Goal: Task Accomplishment & Management: Use online tool/utility

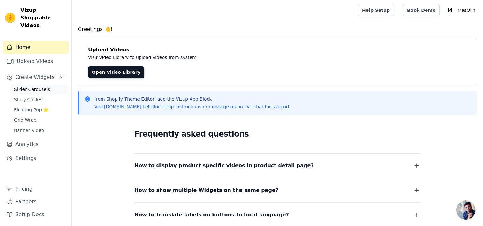
click at [43, 86] on span "Slider Carousels" at bounding box center [32, 89] width 36 height 6
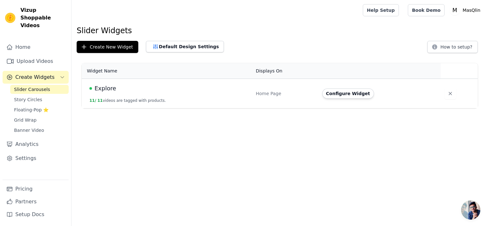
click at [105, 90] on span "Explore" at bounding box center [106, 88] width 22 height 9
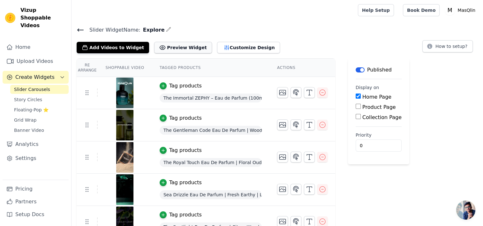
click at [175, 44] on button "Preview Widget" at bounding box center [183, 48] width 58 height 12
click at [32, 152] on link "Settings" at bounding box center [36, 158] width 66 height 13
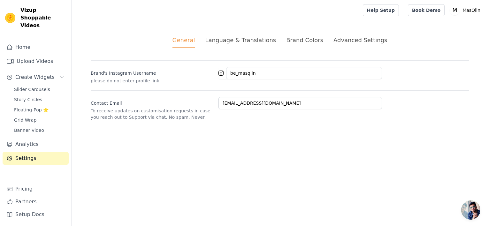
drag, startPoint x: 304, startPoint y: 39, endPoint x: 299, endPoint y: 40, distance: 5.3
click at [299, 40] on div "Brand Colors" at bounding box center [304, 40] width 37 height 9
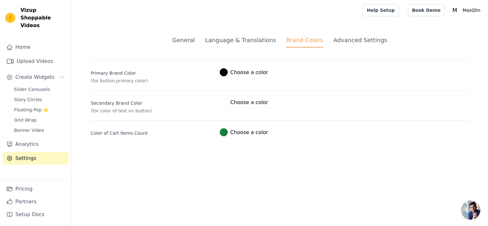
click at [333, 48] on div "General Language & Translations Brand Colors Advanced Settings unsaved changes …" at bounding box center [279, 86] width 409 height 133
click at [345, 41] on div "Advanced Settings" at bounding box center [361, 40] width 54 height 9
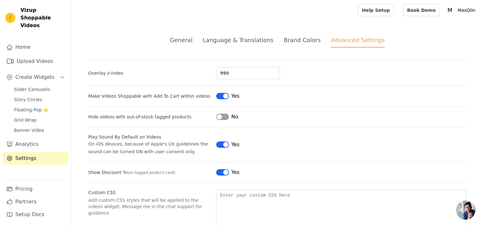
click at [310, 38] on div "Brand Colors" at bounding box center [302, 40] width 37 height 9
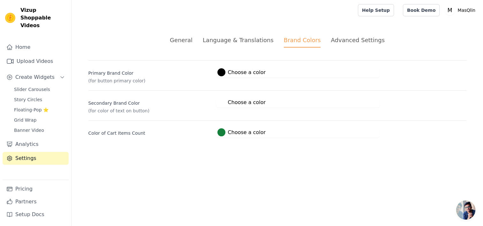
click at [228, 135] on label "#15803c Choose a color" at bounding box center [242, 132] width 48 height 8
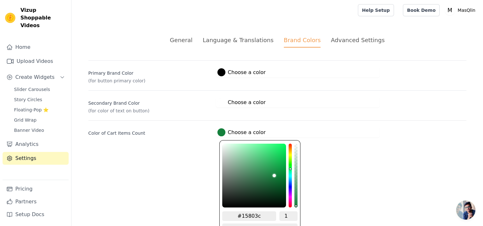
type input "#806c14"
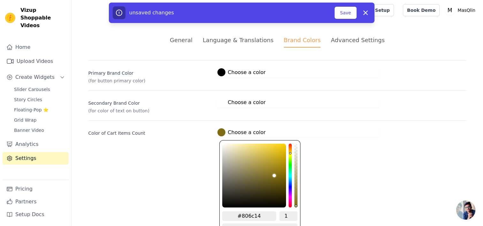
click at [290, 151] on div "hue channel" at bounding box center [290, 176] width 3 height 64
type input "#ebc312"
type input "#edc514"
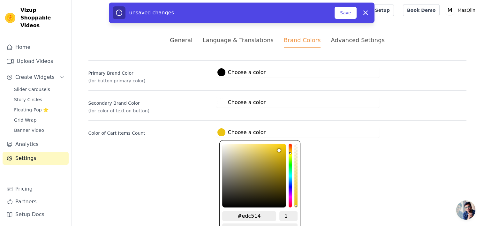
type input "#f2ca17"
type input "#f4cc19"
type input "#f6cd1a"
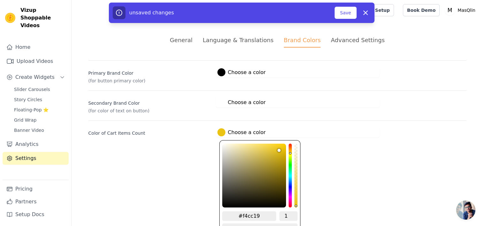
type input "#f6cd1a"
type input "#f8d01c"
type input "#f8d01d"
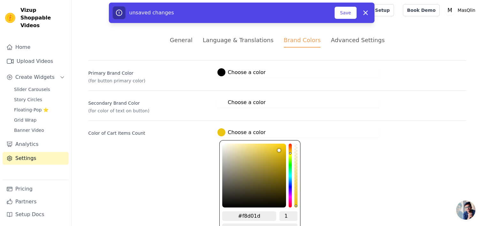
type input "#f9d11d"
type input "#fcd31d"
type input "#fed51f"
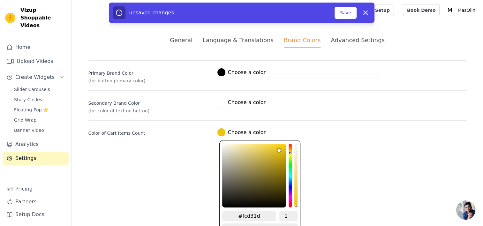
type input "#fed51f"
type input "#ffd620"
type input "#ffd723"
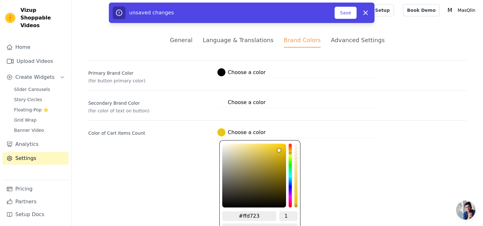
type input "#ffd724"
type input "#ffd725"
type input "#ffd723"
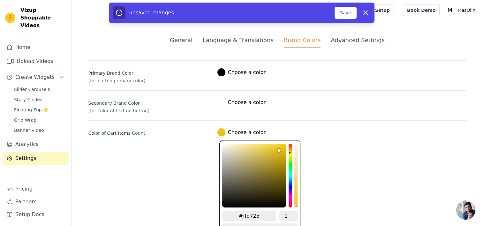
type input "#ffd723"
type input "#ffd620"
type input "#ffd61f"
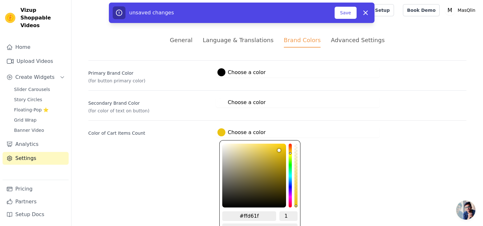
type input "#ffd51c"
type input "#ffd51b"
type input "#ffd51a"
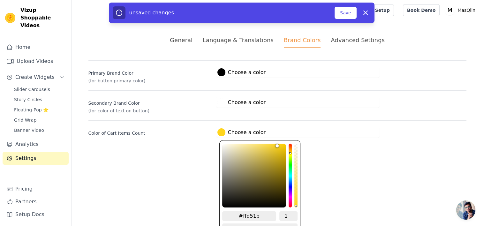
type input "#ffd51a"
type input "#ffd518"
type input "#ffd517"
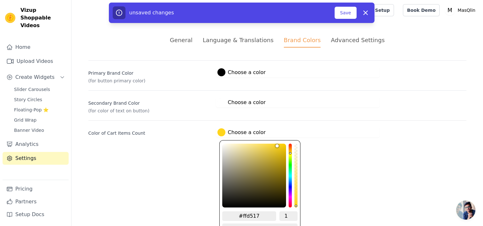
type input "#ffd416"
type input "#ffd413"
type input "#ffd412"
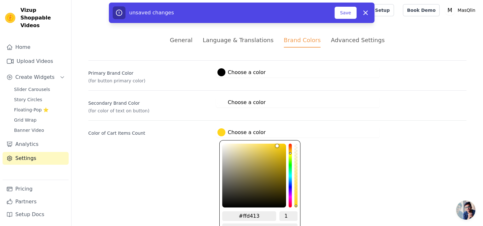
type input "#ffd412"
type input "#ffd311"
drag, startPoint x: 281, startPoint y: 147, endPoint x: 282, endPoint y: 130, distance: 17.3
click at [282, 130] on div "#ffd311 Choose a color #ffd311 1 hex change to rgb" at bounding box center [298, 132] width 164 height 11
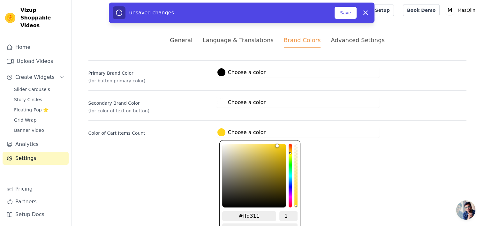
type input "#ffd310"
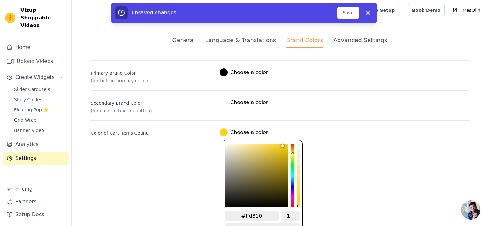
click at [347, 101] on div "#ffffff Choose a color #ffffff 1 hex change to rgb" at bounding box center [301, 102] width 164 height 11
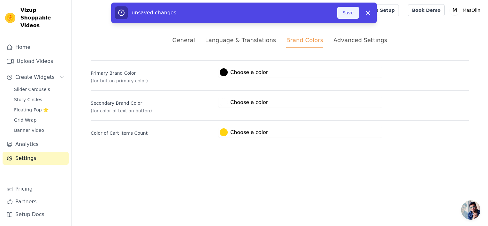
click at [353, 17] on button "Save" at bounding box center [348, 13] width 22 height 12
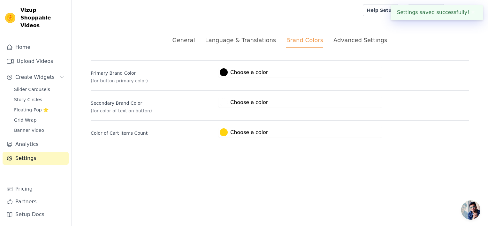
click at [346, 38] on div "Advanced Settings" at bounding box center [361, 40] width 54 height 9
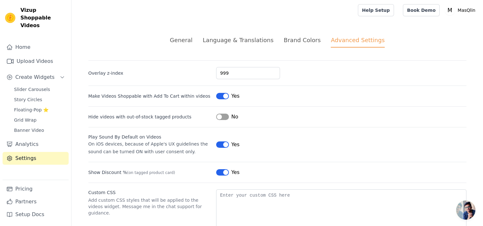
click at [224, 117] on button "Label" at bounding box center [222, 117] width 13 height 6
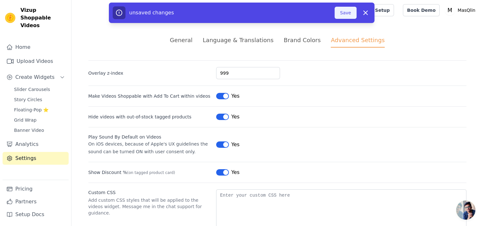
click at [338, 13] on button "Save" at bounding box center [346, 13] width 22 height 12
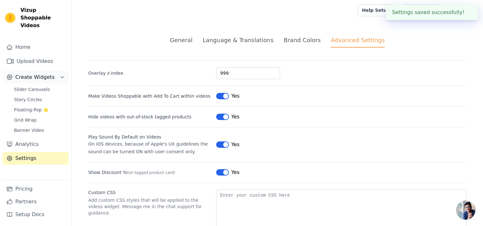
click at [28, 73] on span "Create Widgets" at bounding box center [34, 77] width 39 height 8
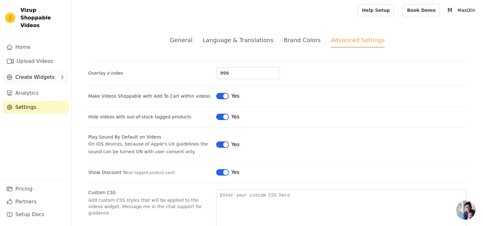
click at [28, 73] on span "Create Widgets" at bounding box center [34, 77] width 39 height 8
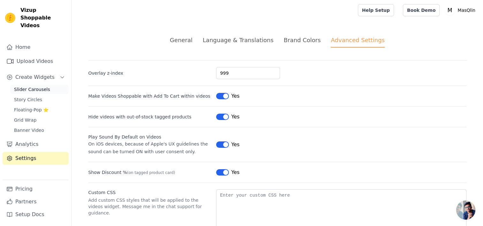
click at [28, 85] on link "Slider Carousels" at bounding box center [39, 89] width 58 height 9
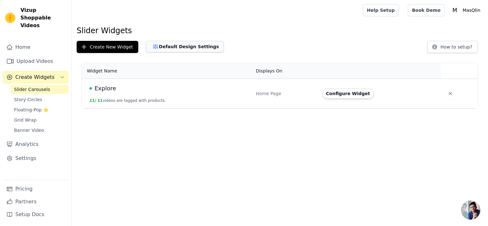
click at [198, 50] on button "Default Design Settings" at bounding box center [185, 47] width 78 height 12
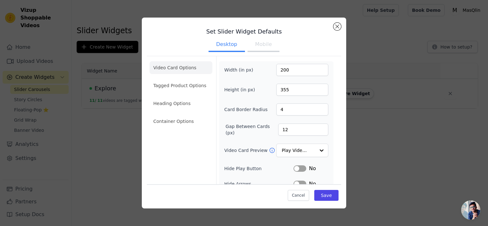
click at [269, 44] on button "Mobile" at bounding box center [264, 45] width 32 height 14
click at [333, 25] on div "Set Slider Widget Defaults Desktop Mobile Video Card Options Tagged Product Opt…" at bounding box center [244, 158] width 194 height 271
click at [336, 26] on button "Close modal" at bounding box center [338, 27] width 8 height 8
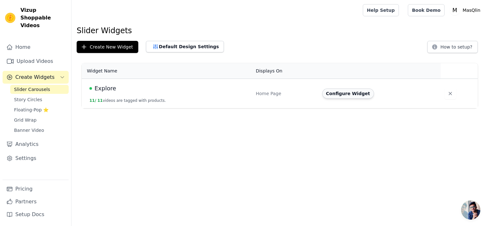
click at [335, 91] on button "Configure Widget" at bounding box center [348, 94] width 52 height 10
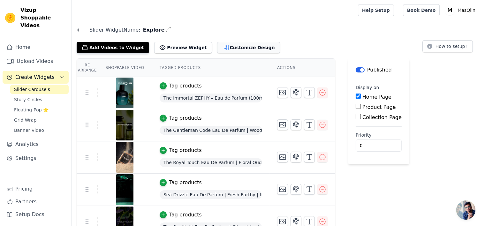
click at [223, 44] on button "Customize Design" at bounding box center [248, 48] width 63 height 12
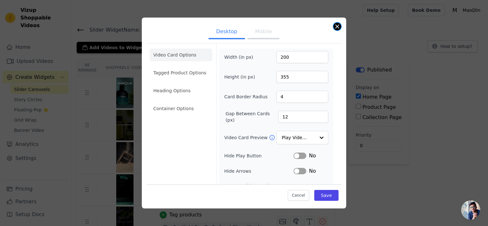
click at [337, 26] on button "Close modal" at bounding box center [338, 27] width 8 height 8
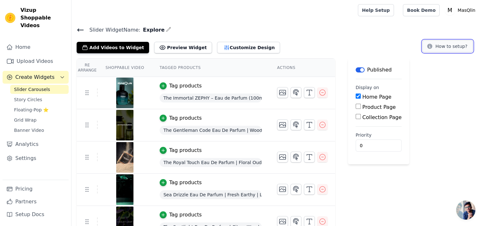
click at [431, 46] on icon at bounding box center [430, 46] width 5 height 5
click at [222, 48] on button "Customize Design" at bounding box center [248, 48] width 63 height 12
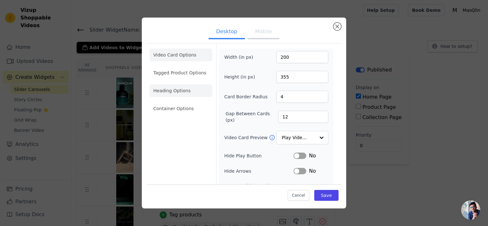
click at [176, 97] on li "Heading Options" at bounding box center [181, 90] width 63 height 13
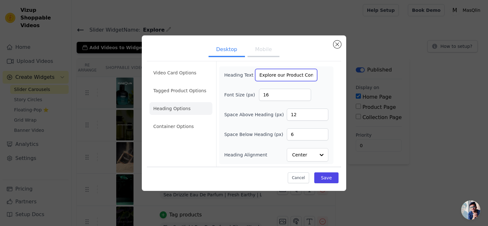
click at [289, 75] on input "Explore our Product Content" at bounding box center [286, 75] width 62 height 12
type input "Explore our Products"
drag, startPoint x: 303, startPoint y: 112, endPoint x: 272, endPoint y: 113, distance: 30.4
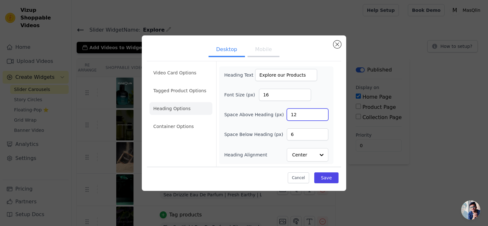
click at [272, 113] on div "Space Above Heading (px) 12" at bounding box center [276, 115] width 104 height 12
type input "4"
type input "30"
drag, startPoint x: 304, startPoint y: 140, endPoint x: 285, endPoint y: 138, distance: 18.3
click at [285, 138] on div "Space Below Heading (px) 6" at bounding box center [276, 134] width 104 height 12
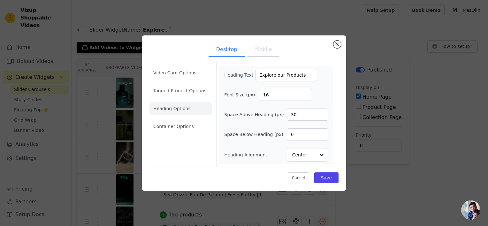
click at [285, 138] on div "Space Below Heading (px) 6" at bounding box center [276, 134] width 104 height 12
drag, startPoint x: 294, startPoint y: 132, endPoint x: 282, endPoint y: 132, distance: 12.5
click at [282, 132] on div "Space Below Heading (px) 6" at bounding box center [276, 134] width 104 height 12
type input "20"
click at [167, 123] on li "Container Options" at bounding box center [181, 126] width 63 height 13
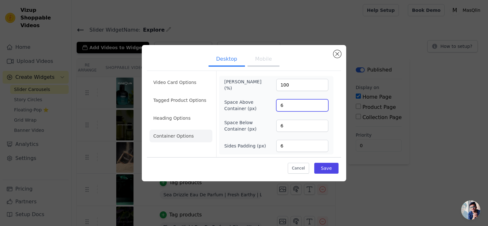
drag, startPoint x: 284, startPoint y: 106, endPoint x: 274, endPoint y: 106, distance: 10.5
click at [274, 106] on div "Space Above Container (px) 6" at bounding box center [276, 105] width 104 height 13
type input "20"
drag, startPoint x: 288, startPoint y: 121, endPoint x: 266, endPoint y: 120, distance: 22.7
click at [266, 120] on div "Space Below Container (px) 6" at bounding box center [276, 126] width 104 height 13
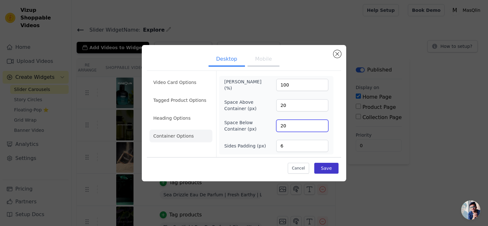
type input "20"
click at [324, 169] on button "Save" at bounding box center [326, 168] width 24 height 11
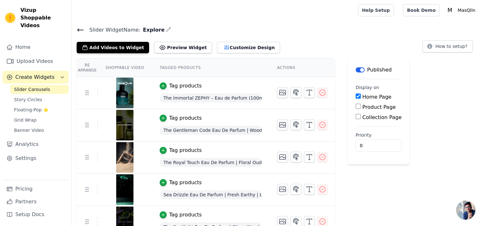
click at [78, 33] on icon at bounding box center [81, 30] width 8 height 8
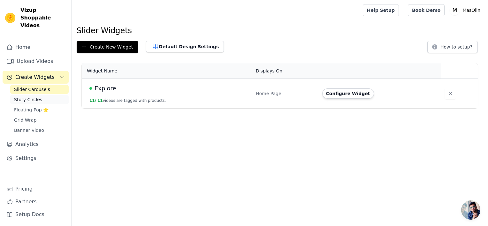
click at [48, 95] on link "Story Circles" at bounding box center [39, 99] width 58 height 9
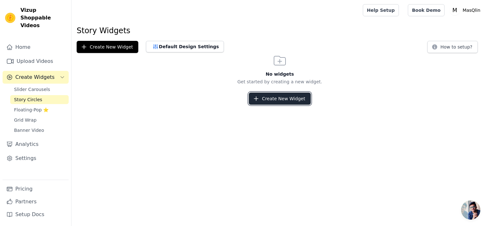
click at [262, 97] on button "Create New Widget" at bounding box center [280, 99] width 62 height 12
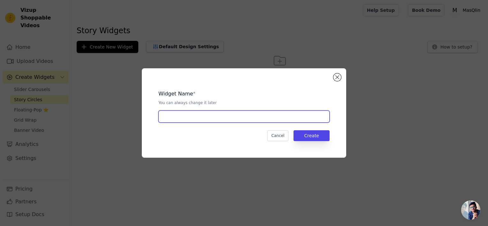
click at [210, 119] on input "text" at bounding box center [243, 117] width 171 height 12
type input "Our Social Stories"
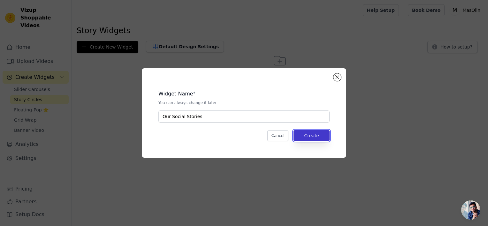
click at [302, 136] on button "Create" at bounding box center [312, 135] width 36 height 11
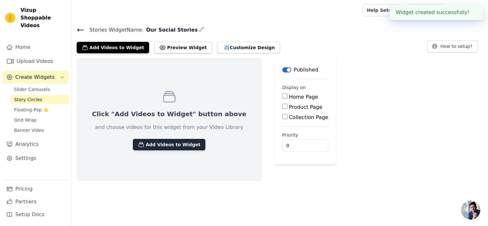
click at [158, 142] on button "Add Videos to Widget" at bounding box center [169, 145] width 73 height 12
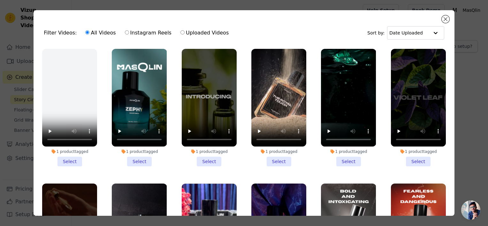
click at [150, 32] on label "Instagram Reels" at bounding box center [148, 33] width 47 height 8
click at [129, 32] on input "Instagram Reels" at bounding box center [127, 32] width 4 height 4
radio input "true"
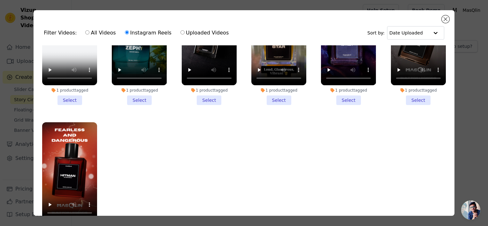
scroll to position [62, 0]
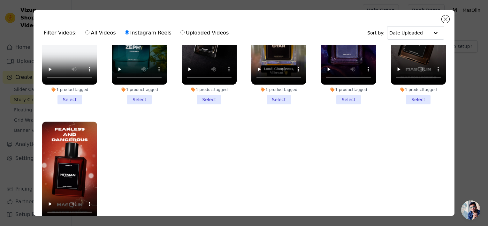
click at [95, 33] on label "All Videos" at bounding box center [100, 33] width 31 height 8
click at [89, 33] on input "All Videos" at bounding box center [87, 32] width 4 height 4
radio input "true"
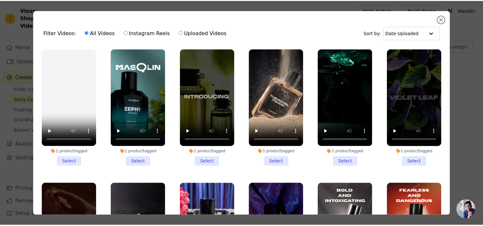
scroll to position [73, 0]
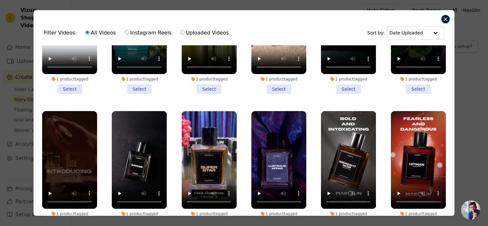
click at [447, 16] on button "Close modal" at bounding box center [446, 19] width 8 height 8
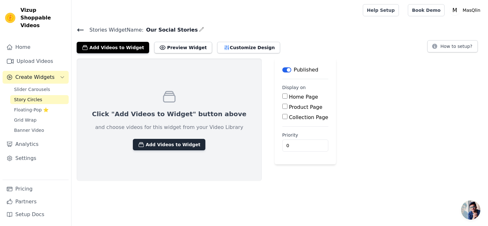
click at [180, 144] on button "Add Videos to Widget" at bounding box center [169, 145] width 73 height 12
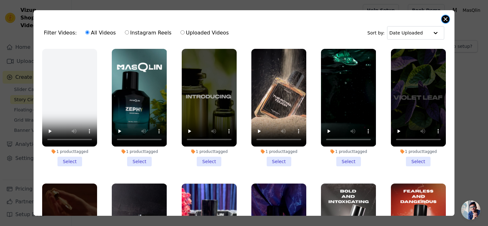
click at [444, 19] on button "Close modal" at bounding box center [446, 19] width 8 height 8
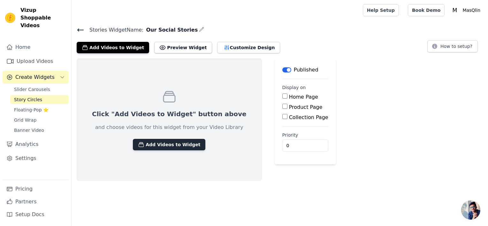
click at [153, 146] on button "Add Videos to Widget" at bounding box center [169, 145] width 73 height 12
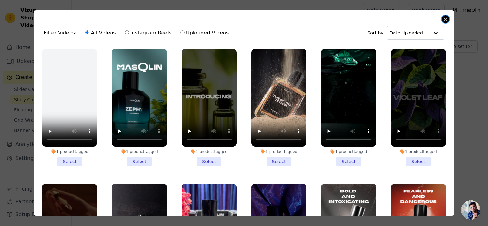
click at [449, 20] on div "Filter Videos: All Videos Instagram Reels Uploaded Videos Sort by: Date Uploade…" at bounding box center [244, 113] width 421 height 206
click at [446, 19] on button "Close modal" at bounding box center [446, 19] width 8 height 8
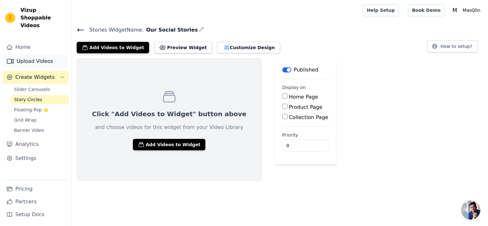
click at [29, 55] on link "Upload Videos" at bounding box center [36, 61] width 66 height 13
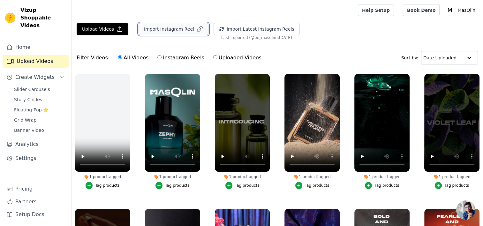
click at [167, 33] on button "Import Instagram Reel" at bounding box center [174, 29] width 70 height 12
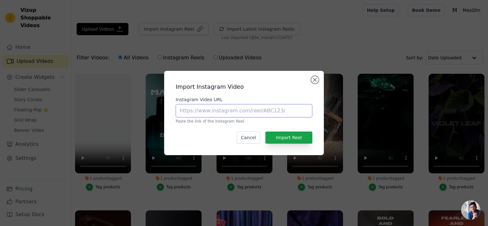
click at [211, 106] on input "Instagram Video URL" at bounding box center [244, 110] width 137 height 13
paste input "https://www.instagram.com/p/DOL2NYID8w1/"
type input "https://www.instagram.com/p/DOL2NYID8w1/"
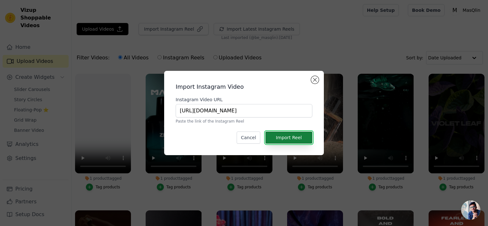
click at [284, 138] on button "Import Reel" at bounding box center [289, 138] width 47 height 12
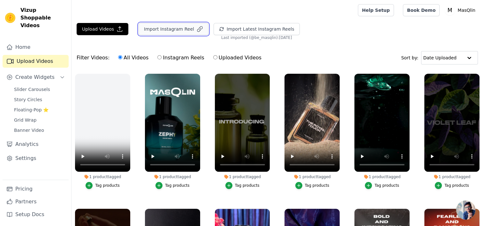
click at [148, 23] on button "Import Instagram Reel" at bounding box center [174, 29] width 70 height 12
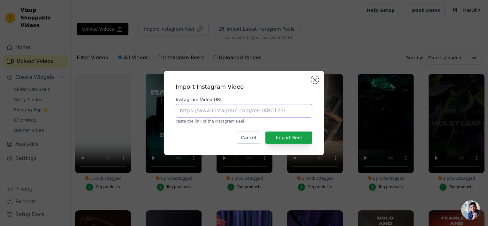
click at [240, 108] on input "Instagram Video URL" at bounding box center [244, 110] width 137 height 13
paste input "https://www.instagram.com/p/DOAQ5x5ky9H/"
type input "https://www.instagram.com/p/DOAQ5x5ky9H/"
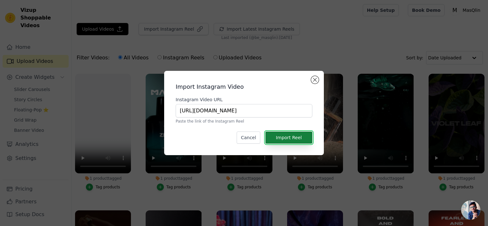
click at [286, 138] on button "Import Reel" at bounding box center [289, 138] width 47 height 12
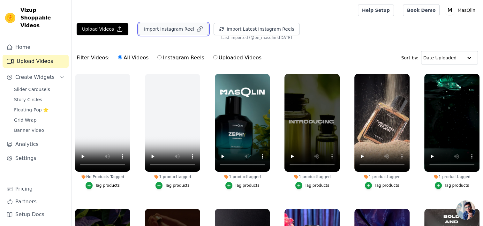
click at [183, 32] on button "Import Instagram Reel" at bounding box center [174, 29] width 70 height 12
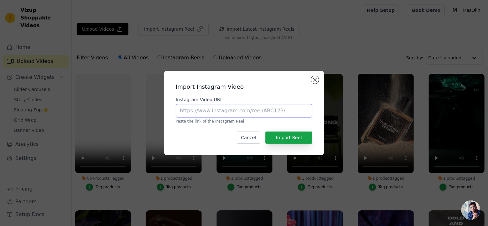
click at [197, 116] on input "Instagram Video URL" at bounding box center [244, 110] width 137 height 13
paste input "https://www.instagram.com/p/DNS5Q1wyuLR/"
type input "https://www.instagram.com/p/DNS5Q1wyuLR/"
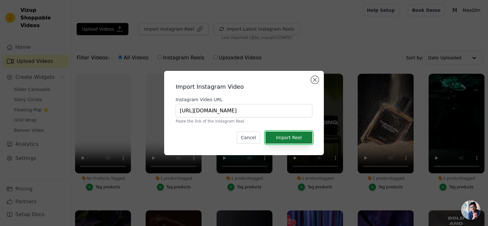
click at [281, 135] on button "Import Reel" at bounding box center [289, 138] width 47 height 12
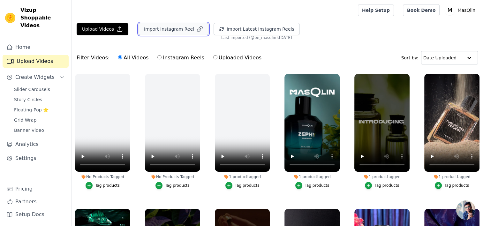
click at [181, 31] on button "Import Instagram Reel" at bounding box center [174, 29] width 70 height 12
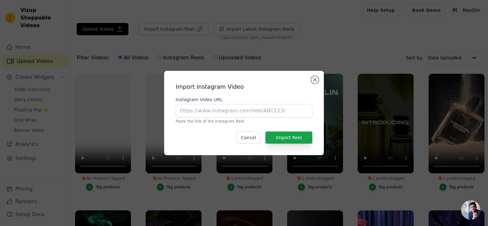
click at [211, 104] on div "Instagram Video URL Paste the link of the Instagram Reel" at bounding box center [244, 110] width 137 height 27
click at [209, 107] on input "Instagram Video URL" at bounding box center [244, 110] width 137 height 13
paste input "https://www.instagram.com/p/DKpQCSrNKCE/"
type input "https://www.instagram.com/p/DKpQCSrNKCE/"
click at [270, 137] on button "Import Reel" at bounding box center [289, 138] width 47 height 12
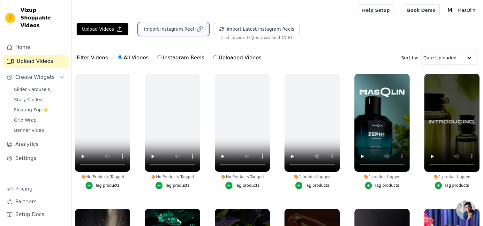
click at [179, 27] on button "Import Instagram Reel" at bounding box center [174, 29] width 70 height 12
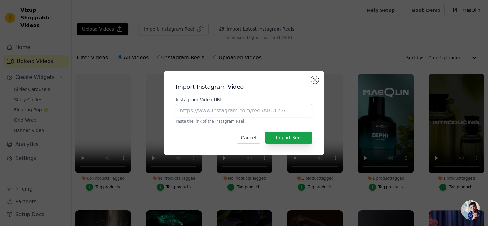
click at [216, 102] on label "Instagram Video URL" at bounding box center [244, 100] width 137 height 6
click at [216, 104] on input "Instagram Video URL" at bounding box center [244, 110] width 137 height 13
click at [211, 106] on input "Instagram Video URL" at bounding box center [244, 110] width 137 height 13
paste input "DNIOVBWBREo"
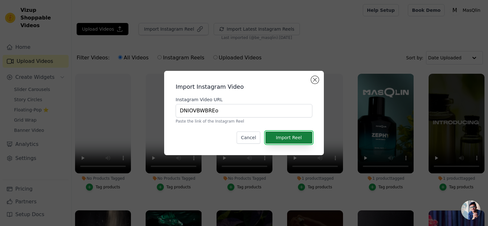
click at [288, 135] on button "Import Reel" at bounding box center [289, 138] width 47 height 12
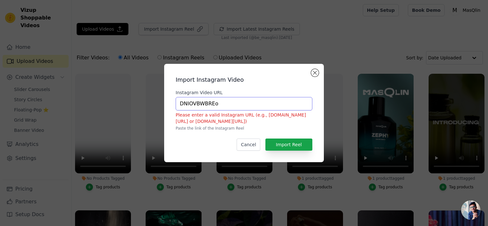
click at [209, 105] on input "DNIOVBWBREo" at bounding box center [244, 103] width 137 height 13
paste input "https://www.instagram.com/p/DNIOVBWBREo/"
type input "https://www.instagram.com/p/DNIOVBWBREo/"
click at [280, 136] on div "Import Instagram Video Instagram Video URL https://www.instagram.com/p/DNIOVBWB…" at bounding box center [244, 113] width 150 height 88
click at [280, 140] on button "Import Reel" at bounding box center [289, 145] width 47 height 12
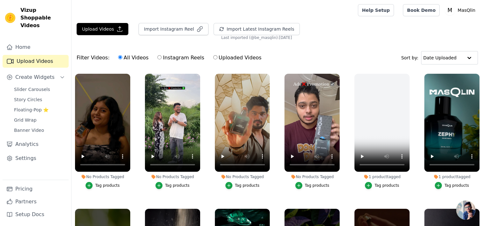
click at [311, 185] on div "Tag products" at bounding box center [317, 185] width 25 height 5
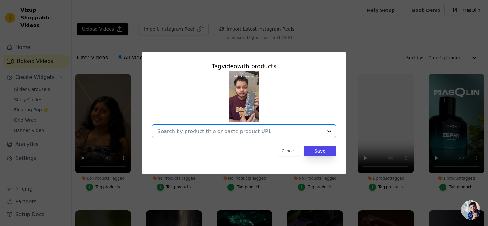
click at [249, 131] on input "No Products Tagged Tag video with products Option undefined, selected. Select i…" at bounding box center [241, 131] width 166 height 6
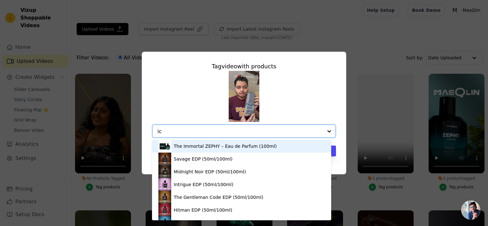
type input "icy"
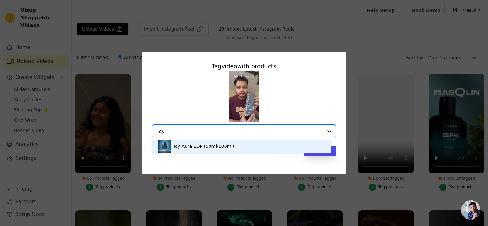
click at [220, 146] on div "Icy Aura EDP (50ml/100ml)" at bounding box center [204, 146] width 61 height 6
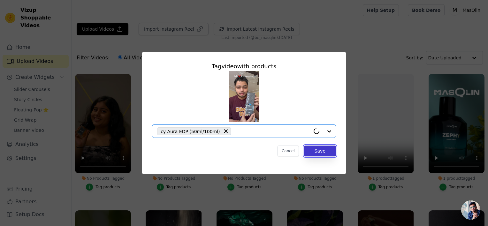
click at [309, 147] on button "Save" at bounding box center [320, 151] width 32 height 11
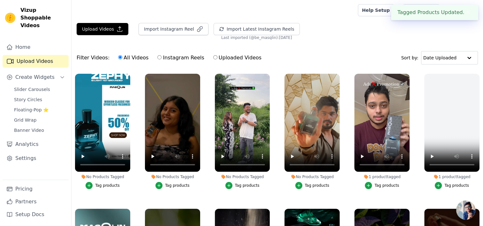
click at [251, 184] on div "Tag products" at bounding box center [247, 185] width 25 height 5
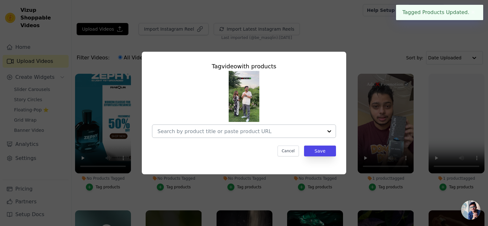
click at [228, 137] on div at bounding box center [241, 131] width 166 height 13
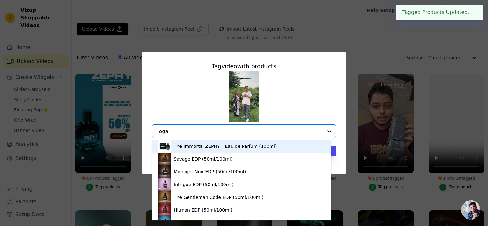
type input "legac"
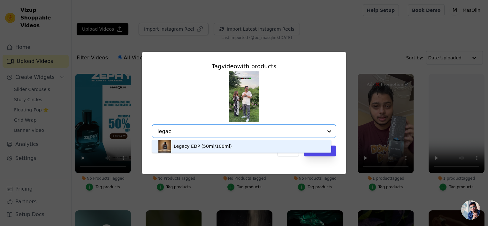
click at [198, 146] on div "Legacy EDP (50ml/100ml)" at bounding box center [203, 146] width 58 height 6
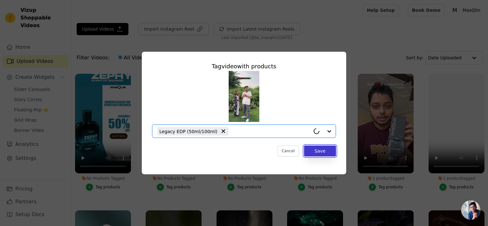
click at [318, 147] on button "Save" at bounding box center [320, 151] width 32 height 11
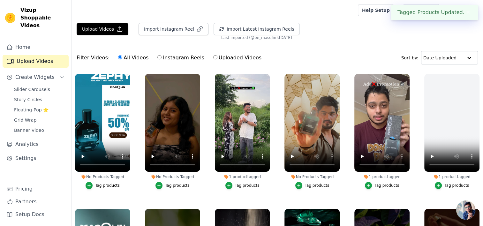
click at [309, 185] on div "Tag products" at bounding box center [317, 185] width 25 height 5
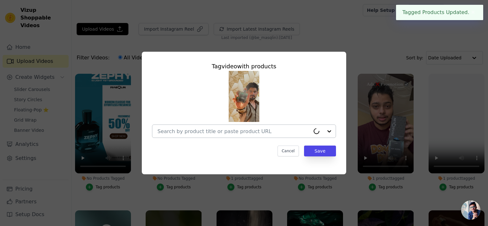
click at [237, 134] on input "No Products Tagged Tag video with products Cancel Save Tag products" at bounding box center [234, 131] width 153 height 6
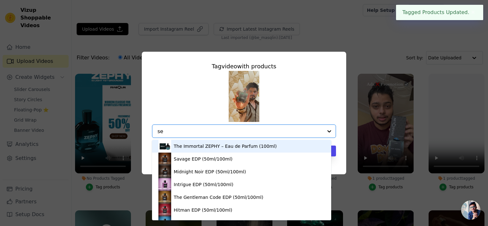
type input "sea"
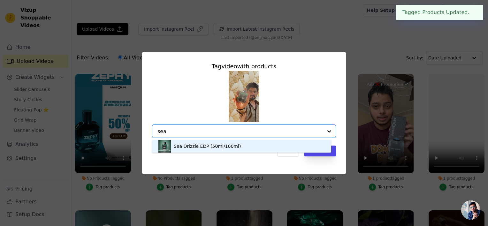
click at [200, 151] on div "Sea Drizzle EDP (50ml/100ml)" at bounding box center [241, 146] width 166 height 13
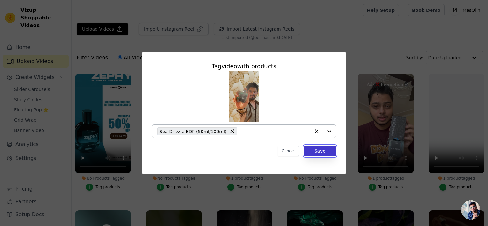
click at [319, 150] on button "Save" at bounding box center [320, 151] width 32 height 11
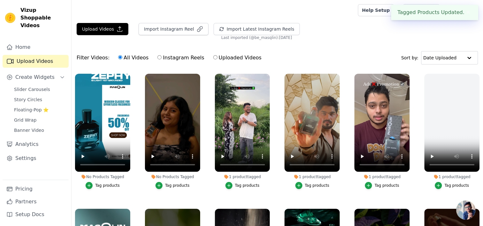
click at [170, 183] on div "Tag products" at bounding box center [177, 185] width 25 height 5
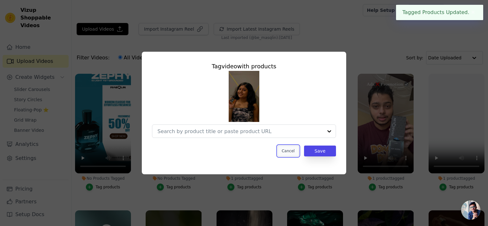
click at [284, 151] on button "Cancel" at bounding box center [288, 151] width 21 height 11
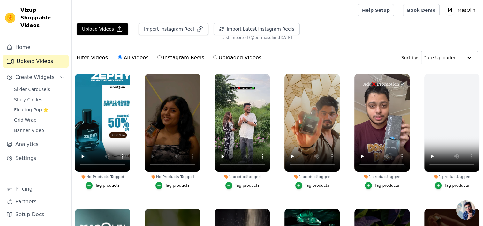
click at [173, 186] on div "Tag products" at bounding box center [177, 185] width 25 height 5
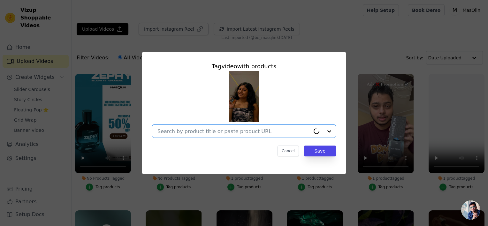
click at [220, 133] on input "No Products Tagged Tag video with products Option undefined, selected. Select i…" at bounding box center [234, 131] width 153 height 6
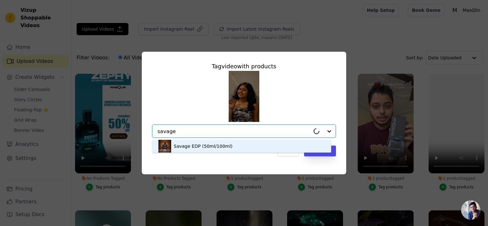
type input "savage"
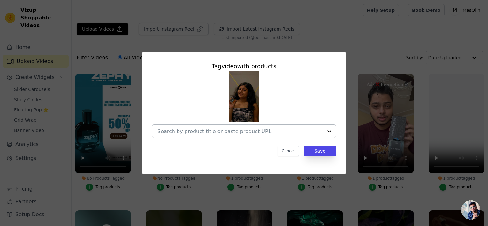
click at [216, 136] on div at bounding box center [241, 131] width 166 height 13
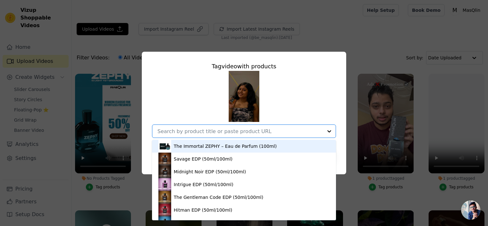
click at [217, 148] on div "The Immortal ZEPHY – Eau de Parfum (100ml)" at bounding box center [225, 146] width 103 height 6
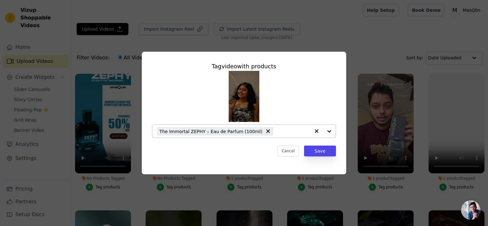
click at [216, 134] on span "The Immortal ZEPHY – Eau de Parfum (100ml)" at bounding box center [210, 131] width 103 height 7
click at [257, 132] on input "No Products Tagged Tag video with products Option undefined, selected. Select i…" at bounding box center [241, 131] width 166 height 6
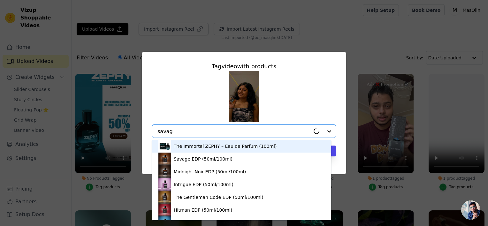
type input "savage"
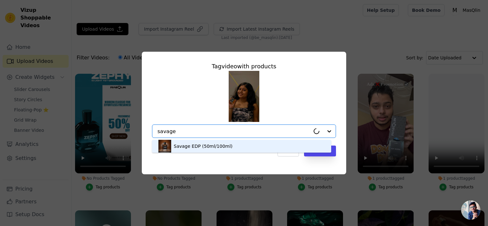
click at [213, 147] on div "Savage EDP (50ml/100ml)" at bounding box center [203, 146] width 59 height 6
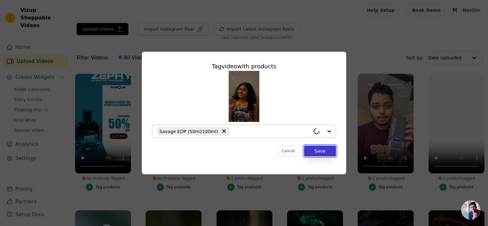
click at [313, 148] on button "Save" at bounding box center [320, 151] width 32 height 11
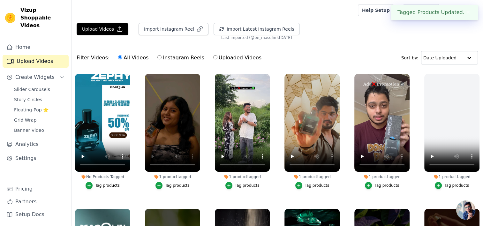
click at [98, 182] on button "Tag products" at bounding box center [103, 185] width 34 height 7
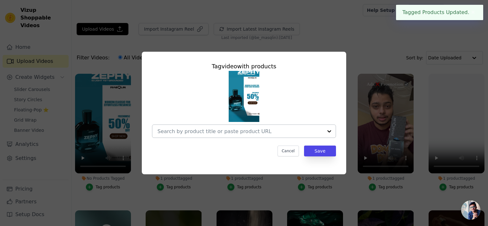
click at [196, 133] on input "No Products Tagged Tag video with products Cancel Save Tag products" at bounding box center [241, 131] width 166 height 6
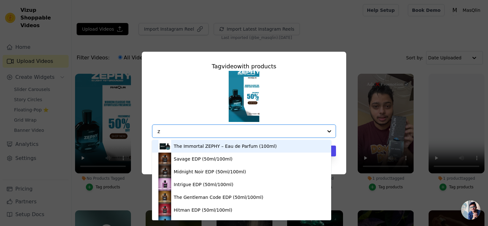
type input "ze"
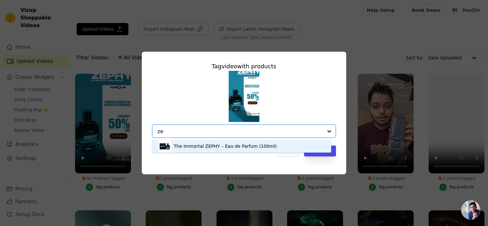
click at [185, 150] on div "The Immortal ZEPHY – Eau de Parfum (100ml)" at bounding box center [241, 146] width 166 height 13
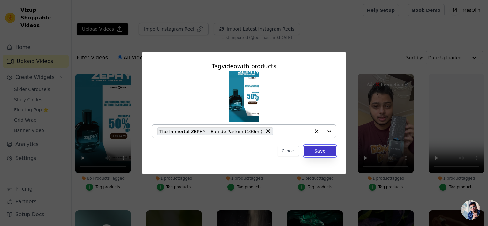
click at [311, 150] on button "Save" at bounding box center [320, 151] width 32 height 11
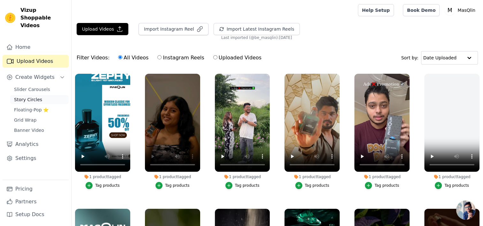
click at [42, 95] on link "Story Circles" at bounding box center [39, 99] width 58 height 9
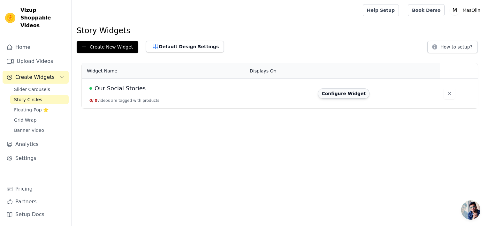
click at [335, 97] on button "Configure Widget" at bounding box center [344, 94] width 52 height 10
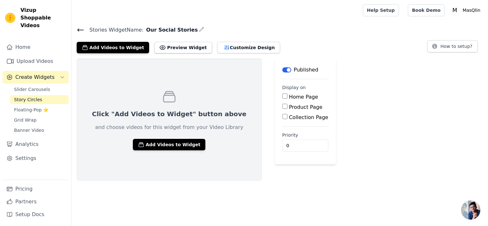
click at [178, 135] on div "Click "Add Videos to Widget" button above and choose videos for this widget fro…" at bounding box center [169, 119] width 185 height 123
click at [171, 142] on button "Add Videos to Widget" at bounding box center [169, 145] width 73 height 12
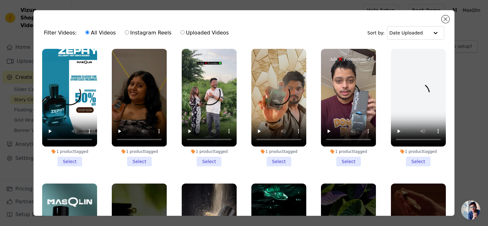
click at [73, 159] on li "1 product tagged Select" at bounding box center [69, 108] width 55 height 118
click at [0, 0] on input "1 product tagged Select" at bounding box center [0, 0] width 0 height 0
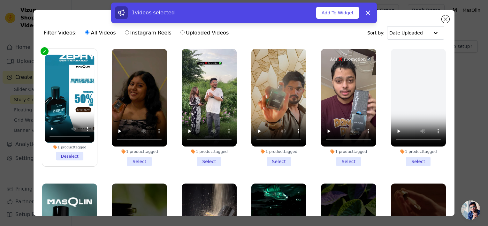
click at [129, 156] on li "1 product tagged Select" at bounding box center [139, 108] width 55 height 118
click at [0, 0] on input "1 product tagged Select" at bounding box center [0, 0] width 0 height 0
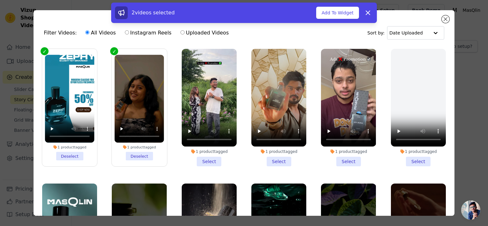
click at [203, 166] on div "1 product tagged Select" at bounding box center [209, 107] width 62 height 125
click at [197, 161] on li "1 product tagged Select" at bounding box center [209, 108] width 55 height 118
click at [0, 0] on input "1 product tagged Select" at bounding box center [0, 0] width 0 height 0
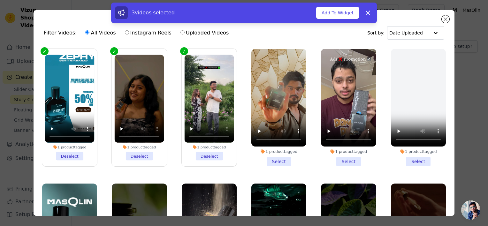
click at [261, 154] on li "1 product tagged Select" at bounding box center [278, 108] width 55 height 118
click at [0, 0] on input "1 product tagged Select" at bounding box center [0, 0] width 0 height 0
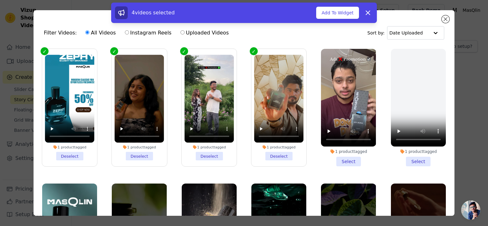
click at [340, 158] on li "1 product tagged Select" at bounding box center [348, 108] width 55 height 118
click at [0, 0] on input "1 product tagged Select" at bounding box center [0, 0] width 0 height 0
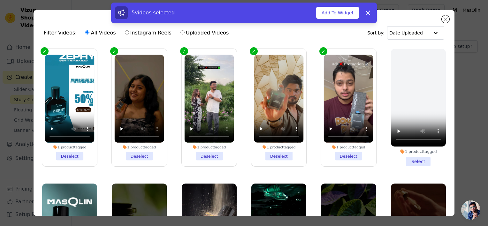
drag, startPoint x: 413, startPoint y: 156, endPoint x: 364, endPoint y: 169, distance: 51.2
click at [364, 169] on ul "1 product tagged Deselect 1 product tagged Deselect 1 product tagged Deselect 1…" at bounding box center [244, 148] width 411 height 206
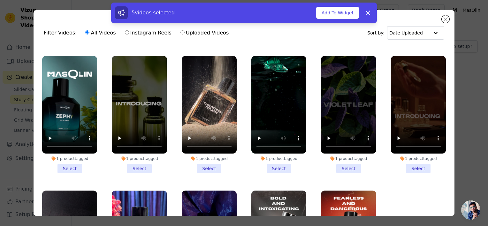
scroll to position [129, 0]
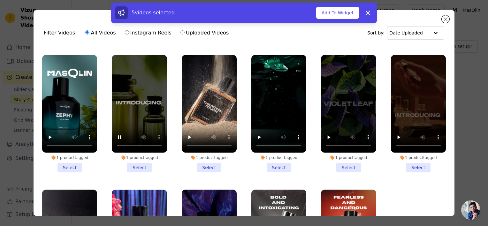
click at [141, 161] on li "1 product tagged Select" at bounding box center [139, 114] width 55 height 118
click at [0, 0] on input "1 product tagged Select" at bounding box center [0, 0] width 0 height 0
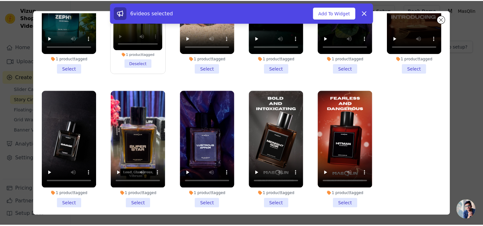
scroll to position [33, 0]
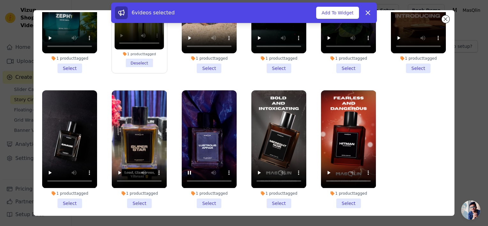
click at [206, 195] on li "1 product tagged Select" at bounding box center [209, 149] width 55 height 118
click at [0, 0] on input "1 product tagged Select" at bounding box center [0, 0] width 0 height 0
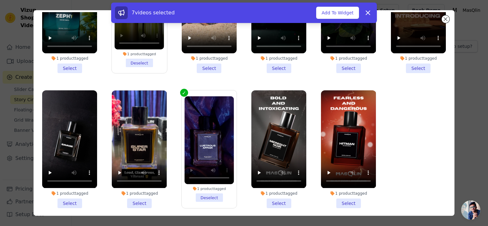
click at [134, 195] on li "1 product tagged Select" at bounding box center [139, 149] width 55 height 118
click at [0, 0] on input "1 product tagged Select" at bounding box center [0, 0] width 0 height 0
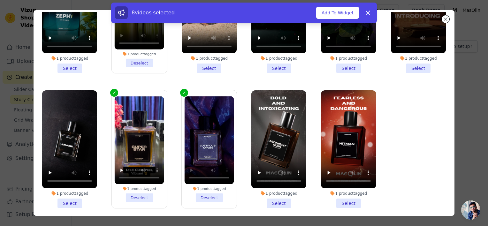
click at [77, 196] on li "1 product tagged Select" at bounding box center [69, 149] width 55 height 118
click at [0, 0] on input "1 product tagged Select" at bounding box center [0, 0] width 0 height 0
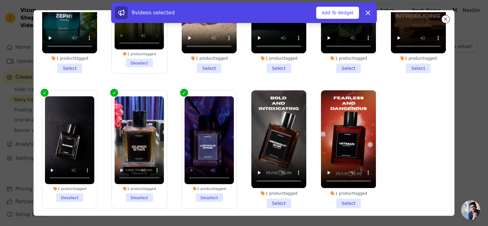
click at [401, 63] on li "1 product tagged Select" at bounding box center [418, 15] width 55 height 118
click at [0, 0] on input "1 product tagged Select" at bounding box center [0, 0] width 0 height 0
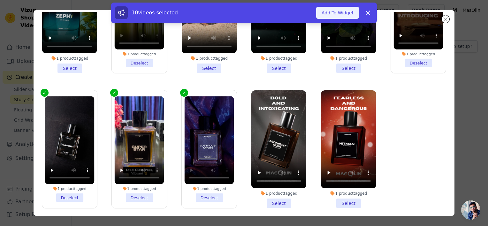
click at [329, 13] on button "Add To Widget" at bounding box center [337, 13] width 43 height 12
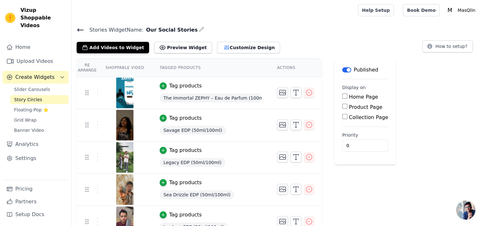
click at [344, 98] on div "Home Page" at bounding box center [366, 97] width 46 height 8
click at [343, 97] on input "Home Page" at bounding box center [345, 96] width 5 height 5
checkbox input "true"
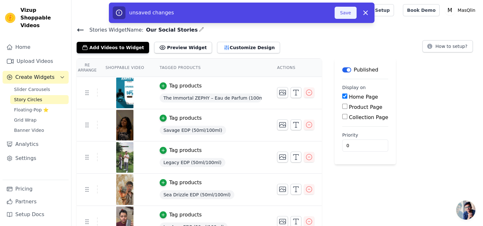
click at [343, 10] on button "Save" at bounding box center [346, 13] width 22 height 12
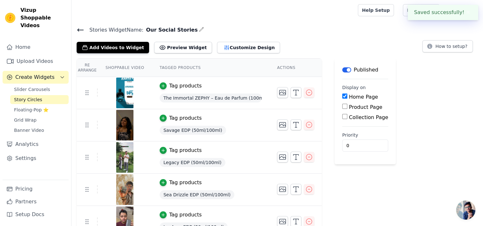
click at [343, 105] on input "Product Page" at bounding box center [345, 106] width 5 height 5
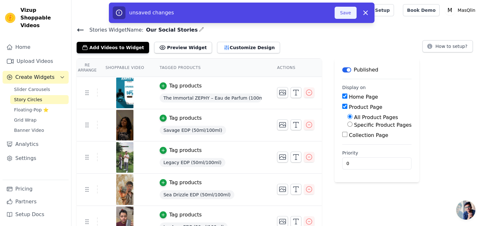
click at [343, 11] on button "Save" at bounding box center [346, 13] width 22 height 12
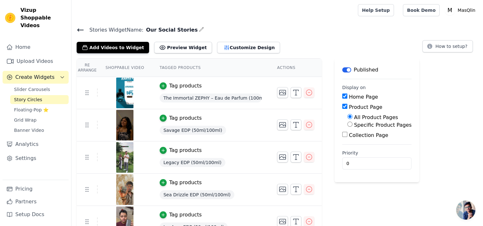
click at [343, 109] on div "Product Page" at bounding box center [377, 108] width 69 height 8
click at [343, 104] on input "Product Page" at bounding box center [345, 106] width 5 height 5
checkbox input "false"
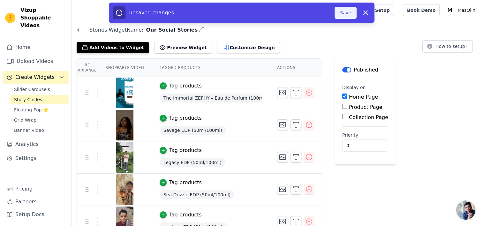
click at [337, 12] on button "Save" at bounding box center [346, 13] width 22 height 12
click at [352, 15] on button "Save" at bounding box center [346, 13] width 22 height 12
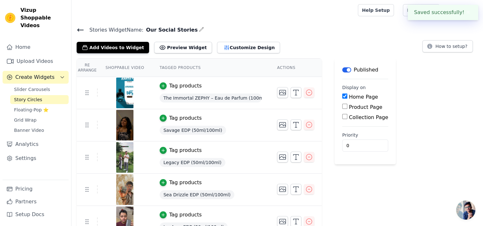
click at [347, 13] on div at bounding box center [214, 10] width 274 height 20
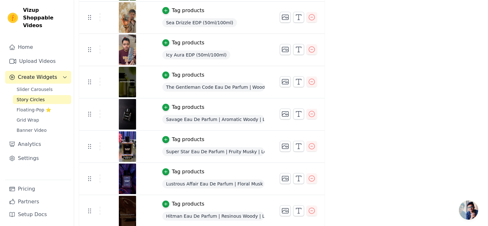
scroll to position [0, 0]
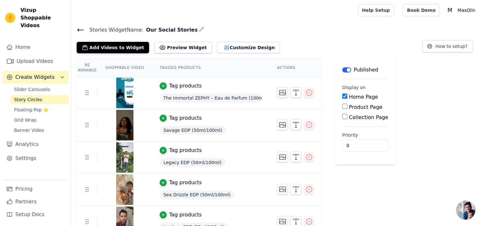
click at [80, 27] on icon at bounding box center [81, 30] width 8 height 8
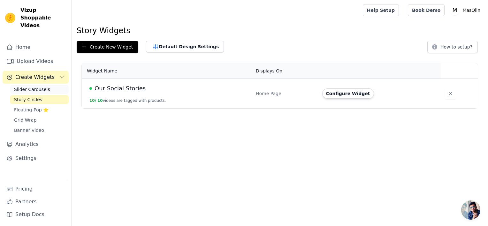
click at [25, 86] on span "Slider Carousels" at bounding box center [32, 89] width 36 height 6
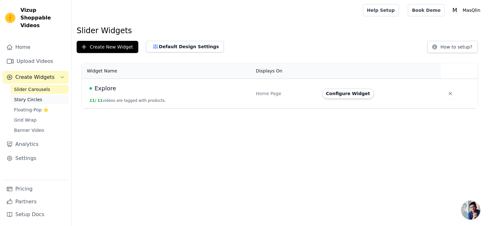
click at [23, 97] on span "Story Circles" at bounding box center [28, 100] width 28 height 6
